Goal: Check status: Check status

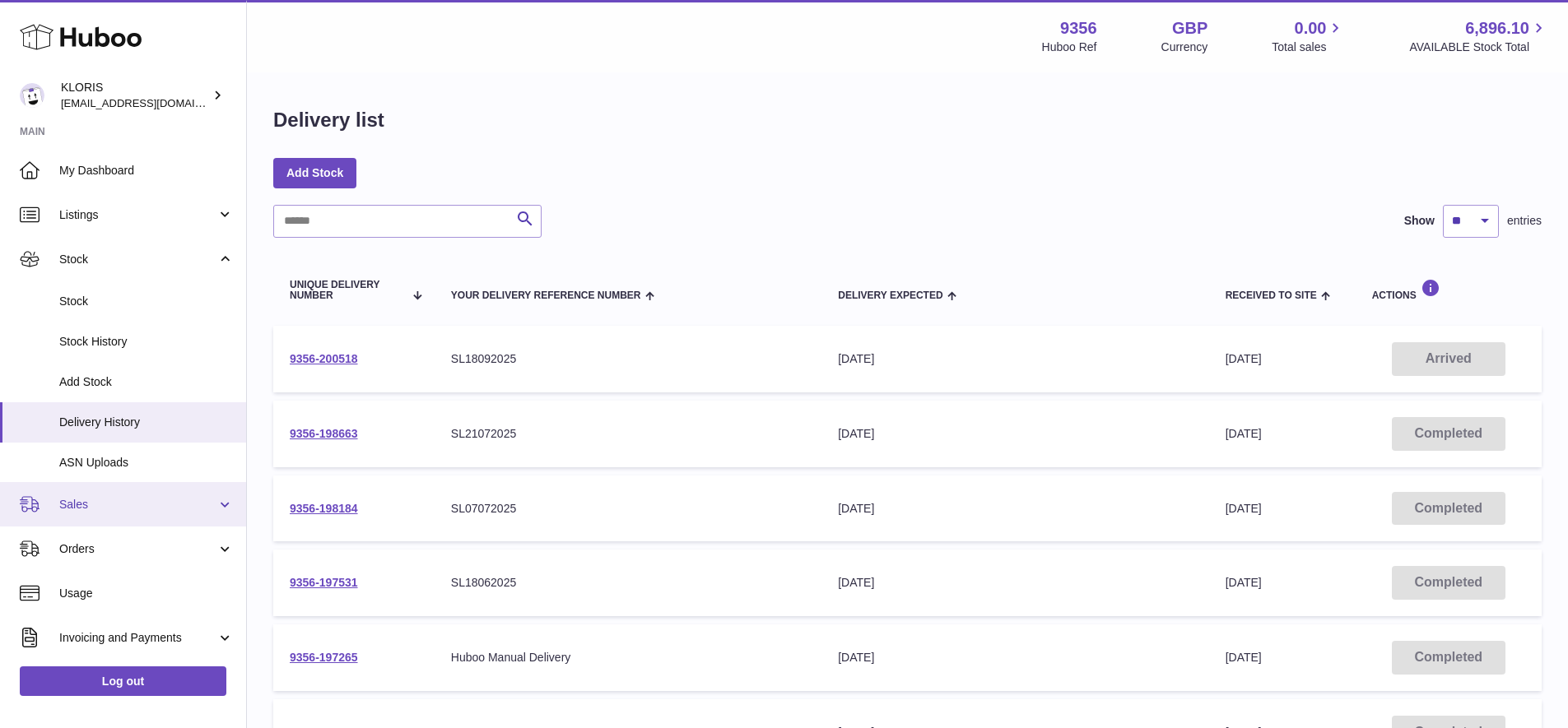
click at [87, 498] on span "Sales" at bounding box center [138, 504] width 157 height 16
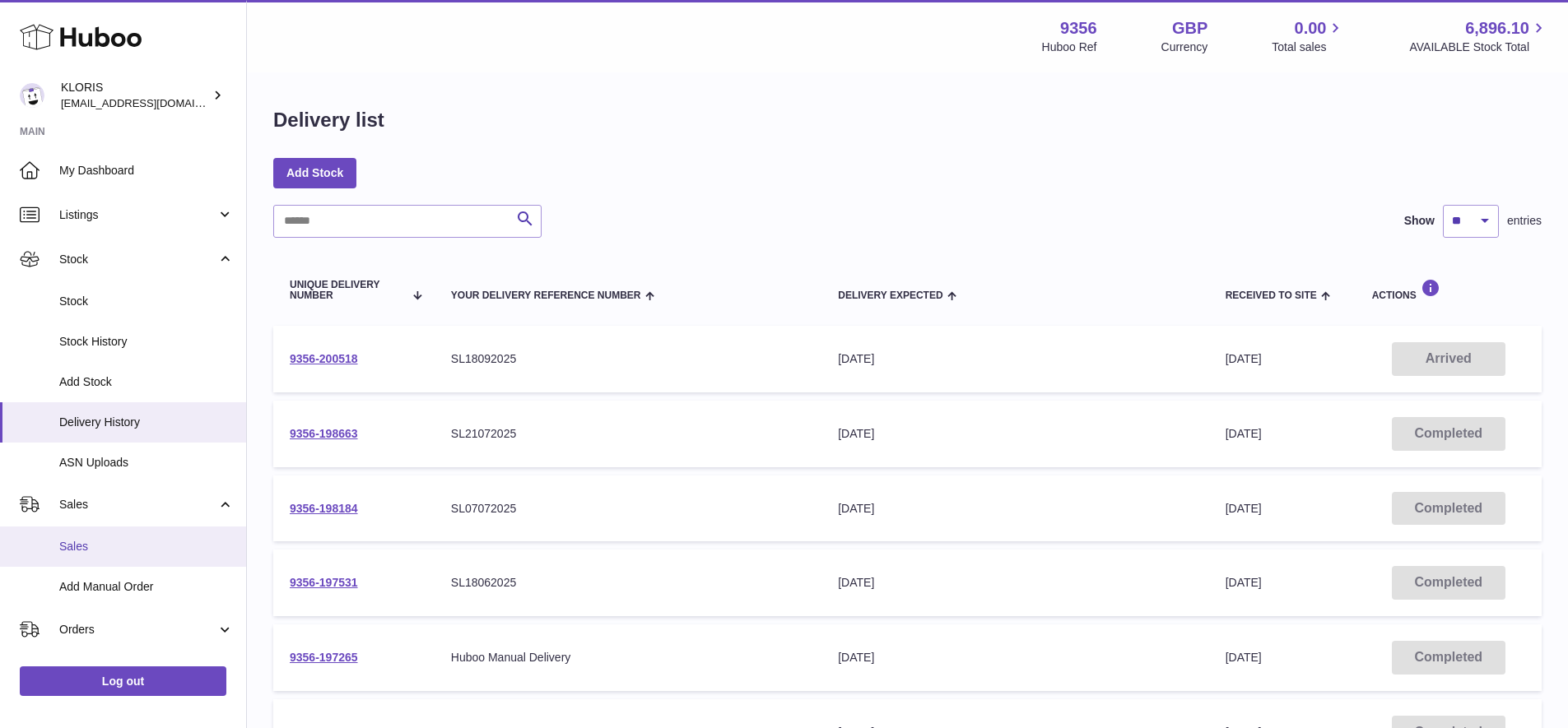
click at [86, 539] on span "Sales" at bounding box center [146, 547] width 175 height 16
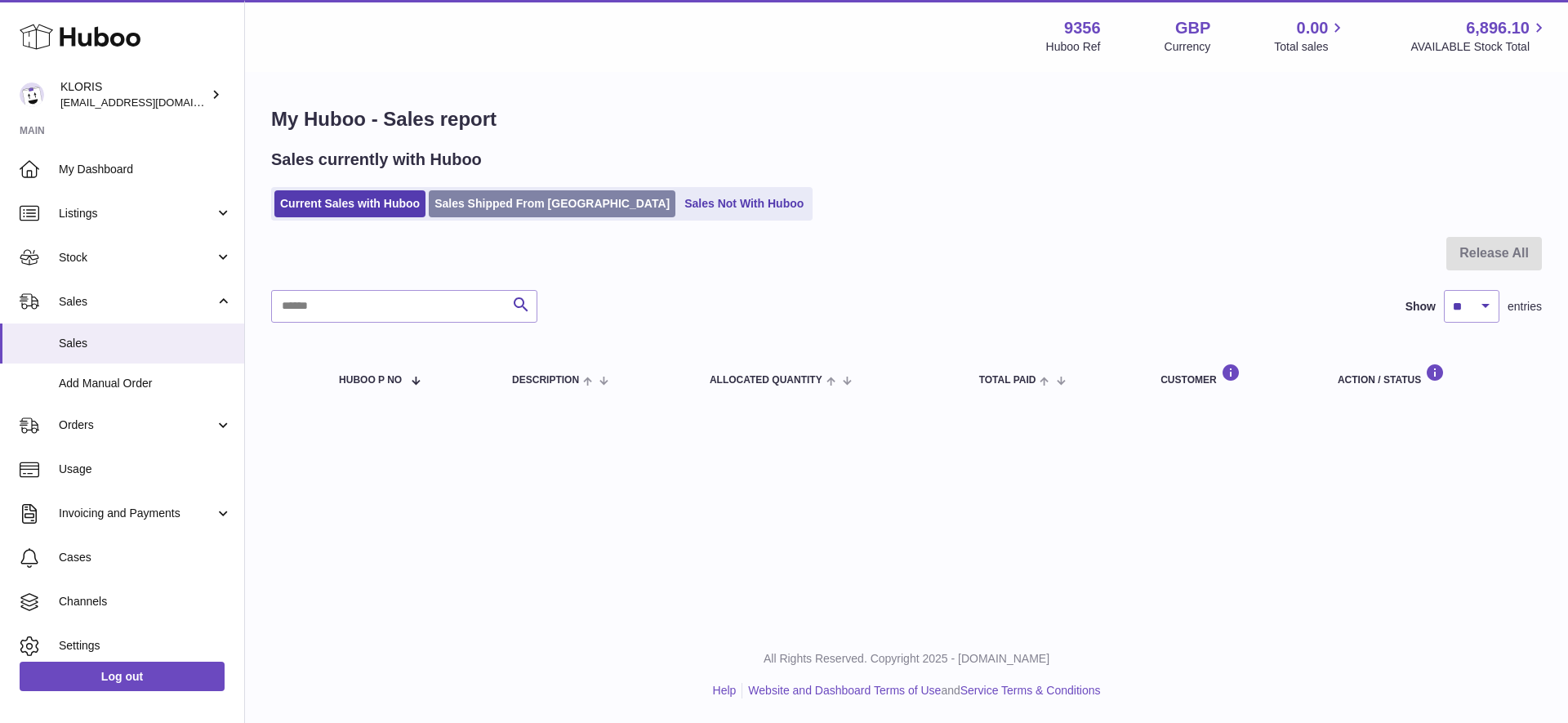
click at [499, 196] on link "Sales Shipped From Huboo" at bounding box center [552, 204] width 247 height 27
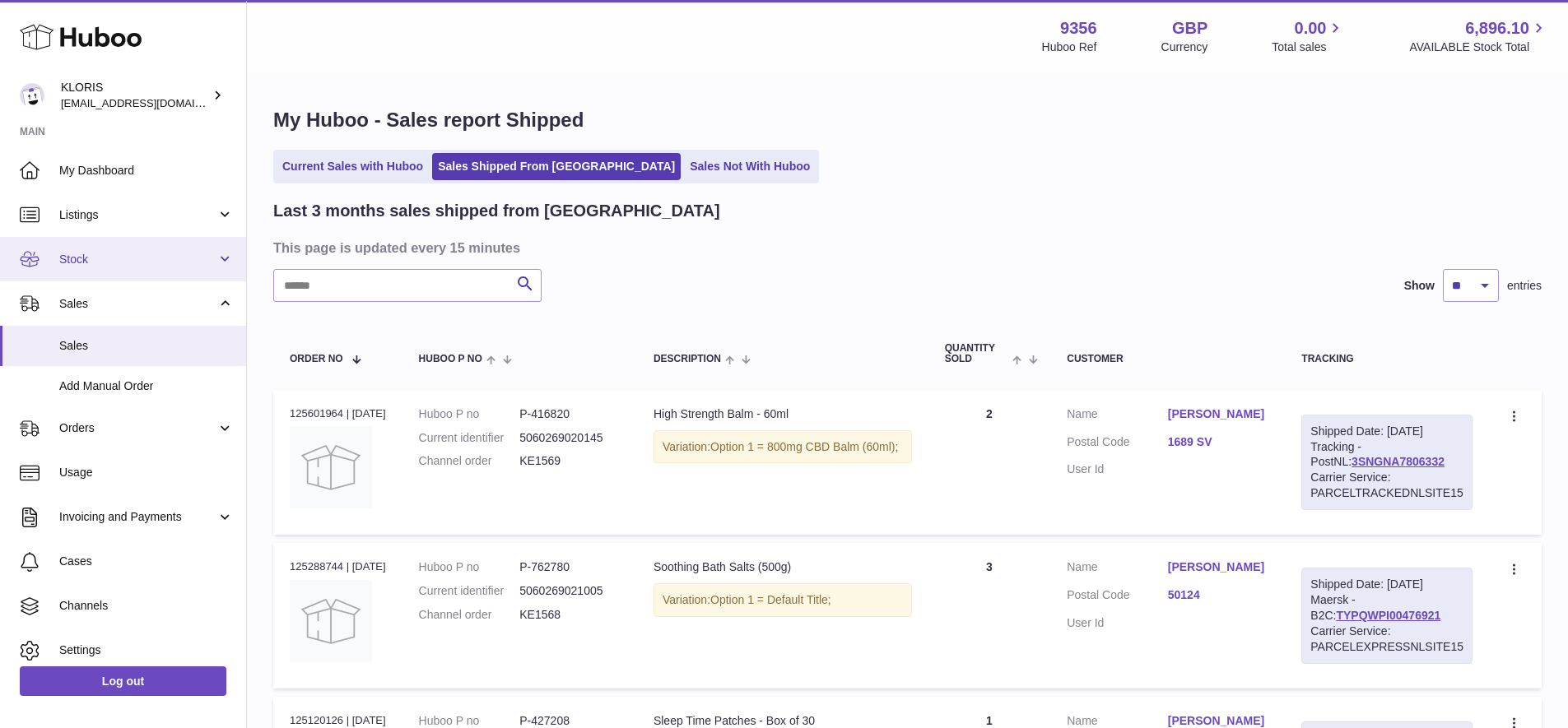
click at [101, 255] on span "Stock" at bounding box center [138, 260] width 157 height 16
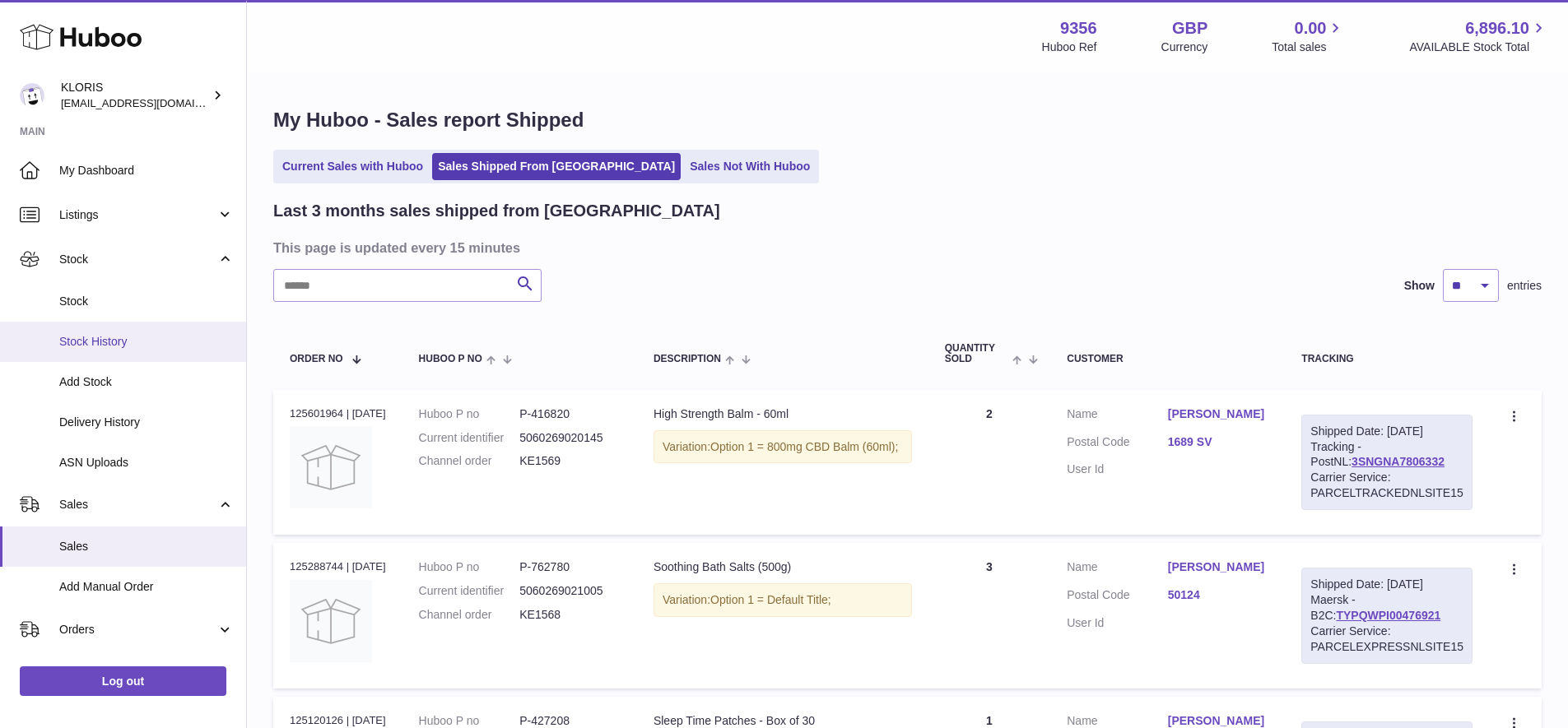
click at [103, 334] on span "Stock History" at bounding box center [146, 341] width 175 height 16
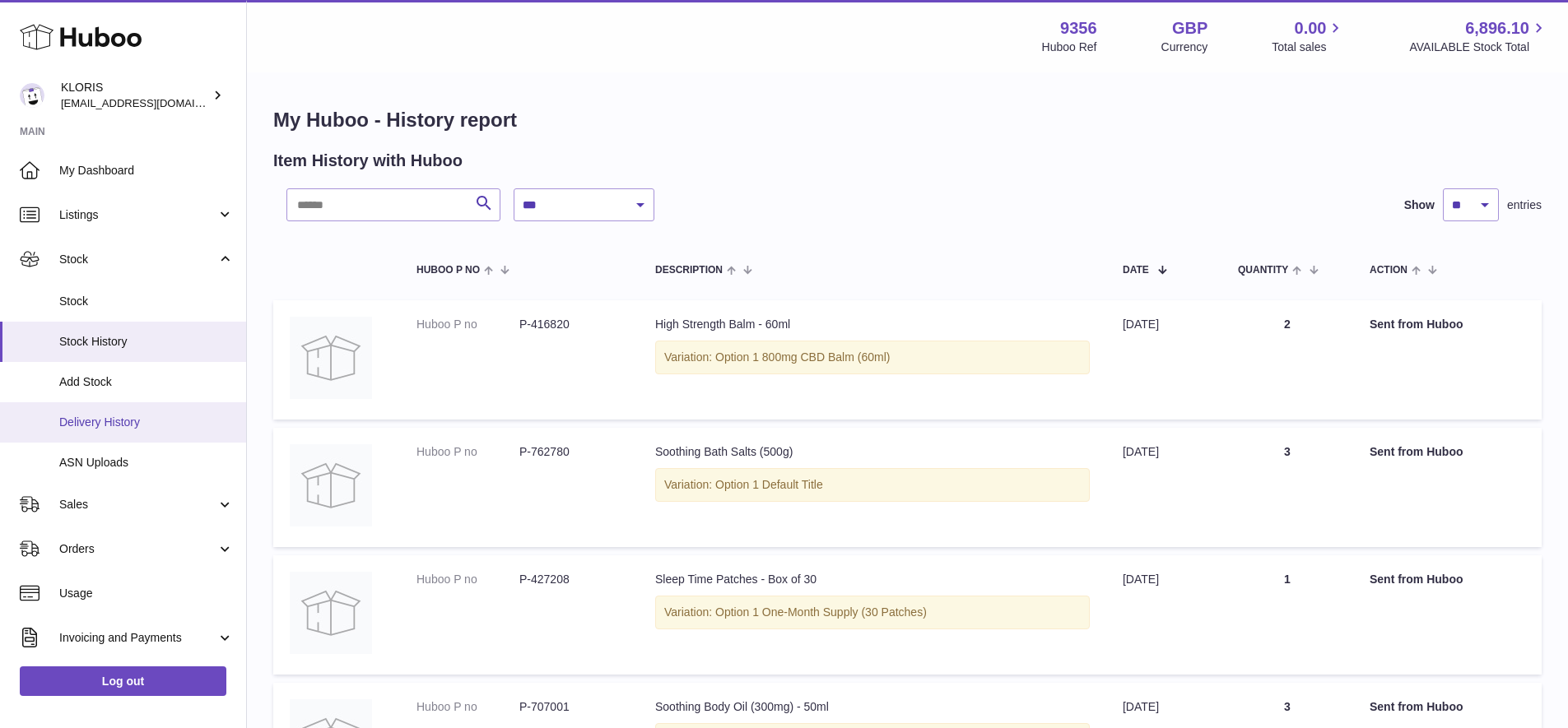
click at [109, 415] on span "Delivery History" at bounding box center [146, 422] width 175 height 16
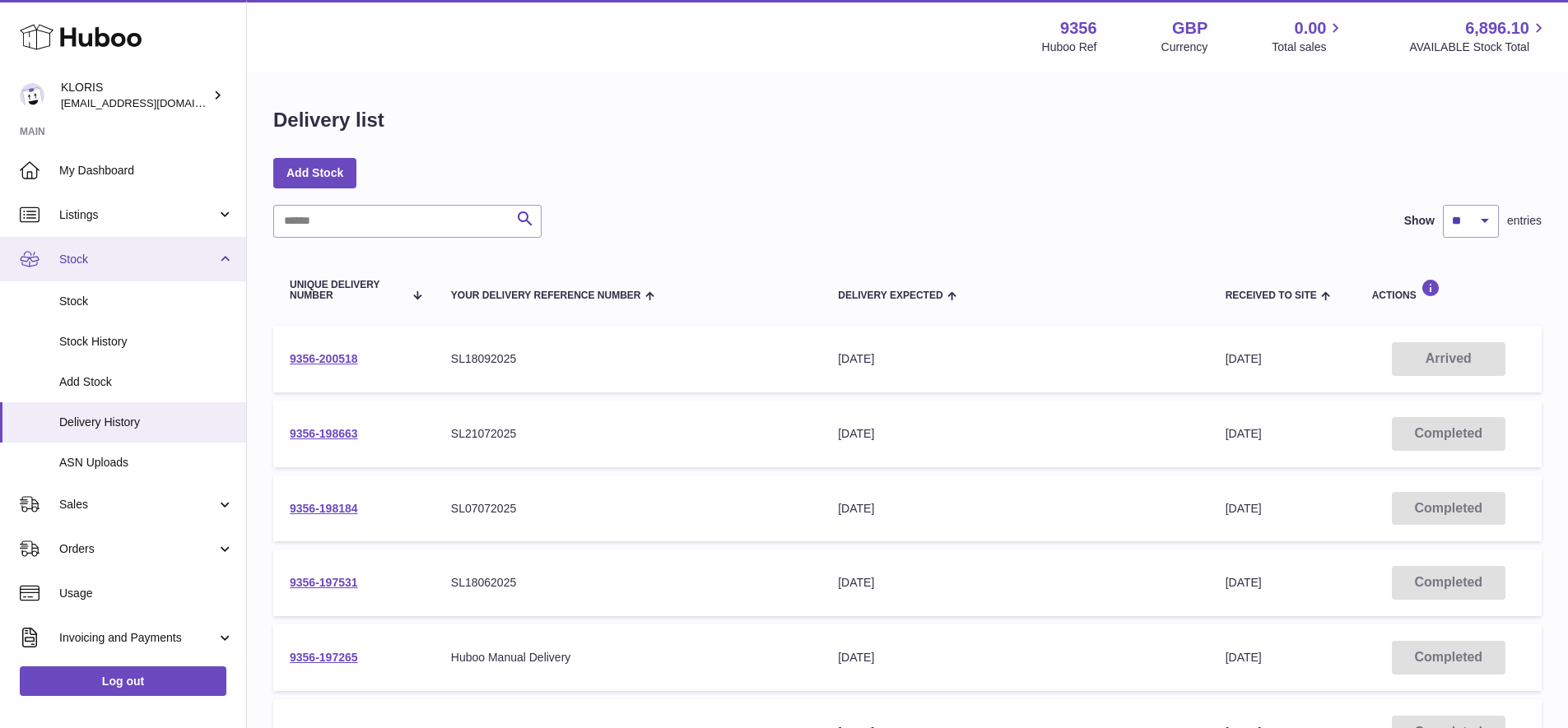
click at [84, 252] on span "Stock" at bounding box center [138, 260] width 157 height 16
